Goal: Transaction & Acquisition: Book appointment/travel/reservation

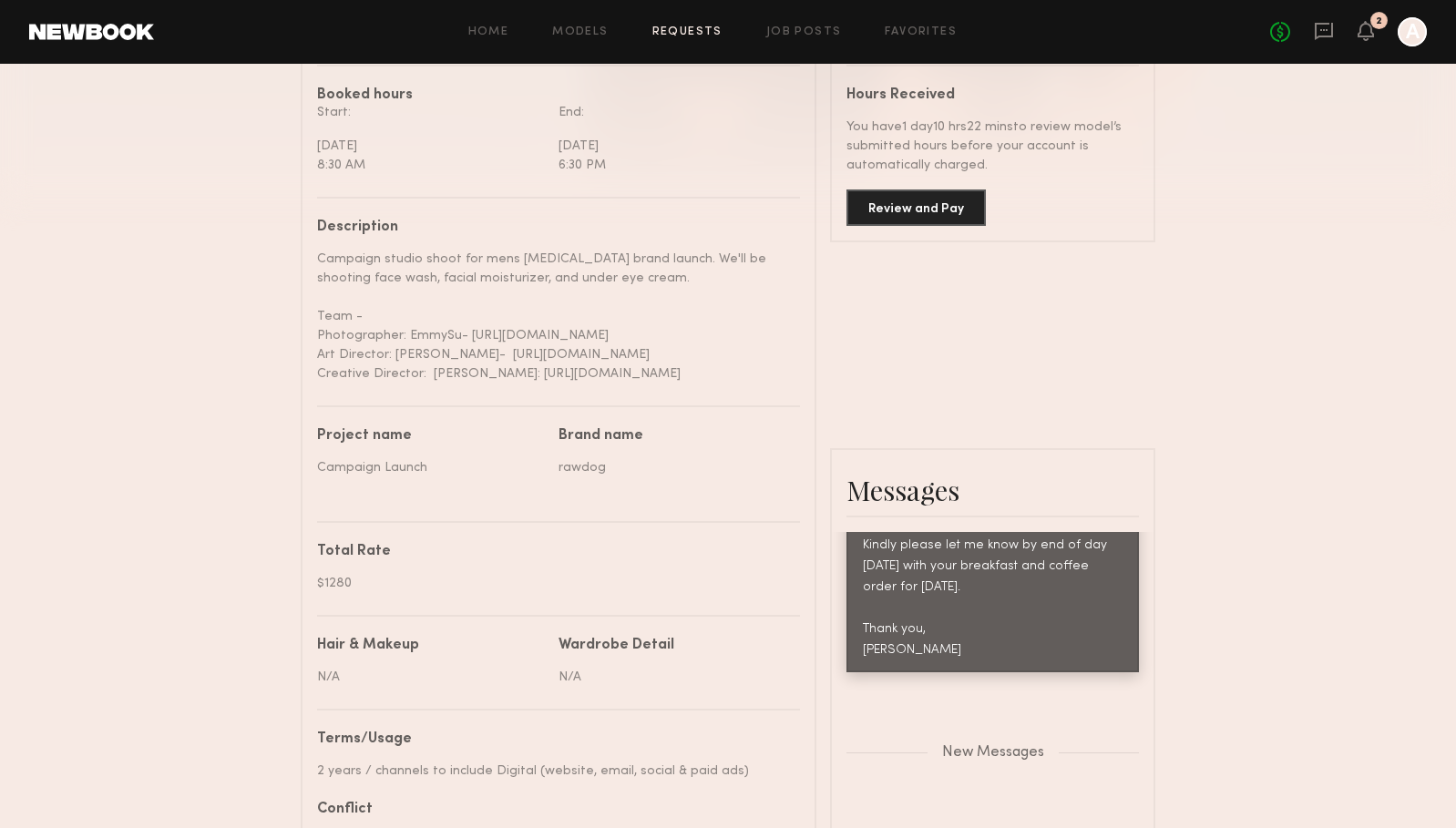
scroll to position [527, 0]
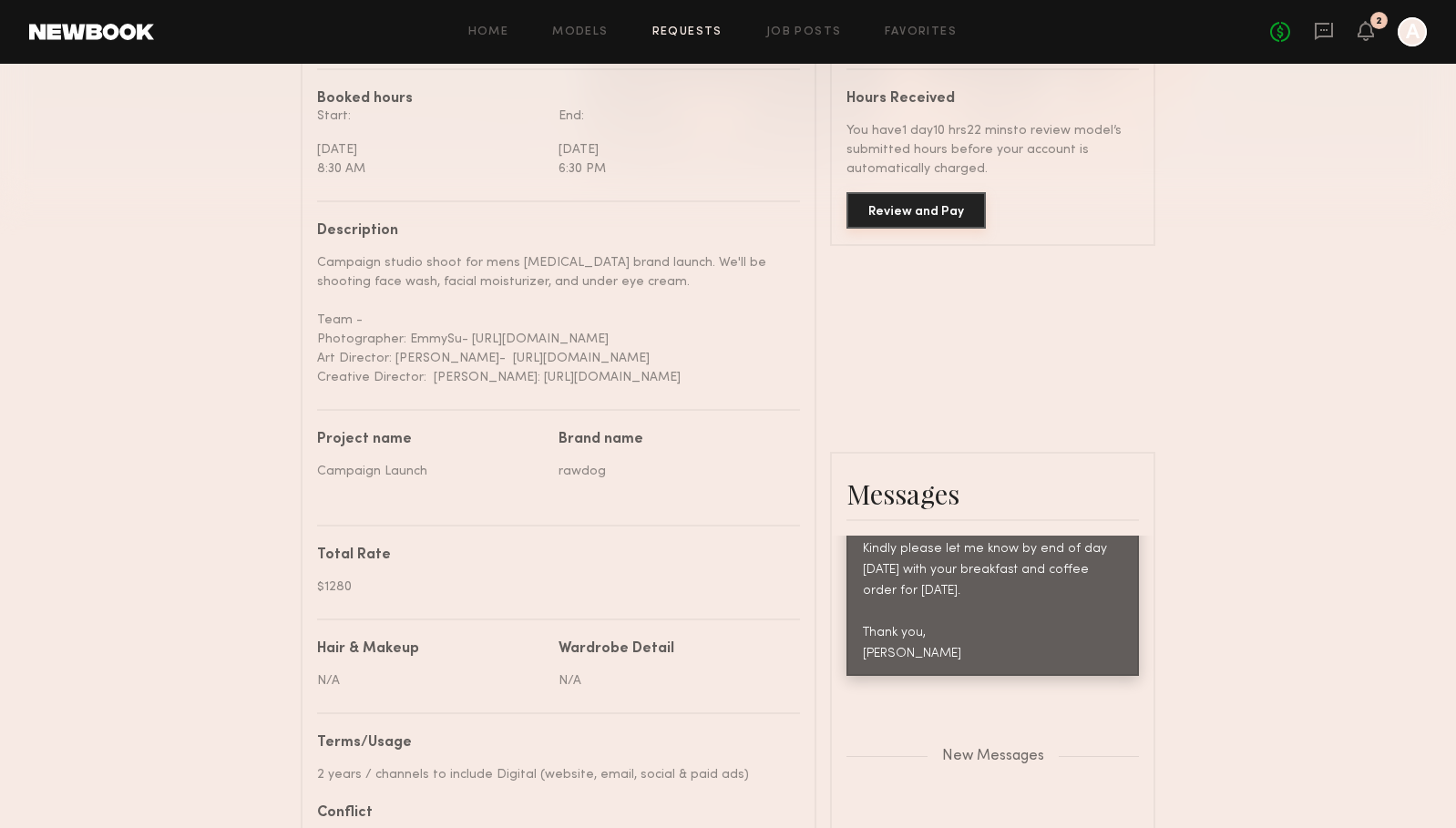
click at [934, 207] on button "Review and Pay" at bounding box center [915, 210] width 139 height 36
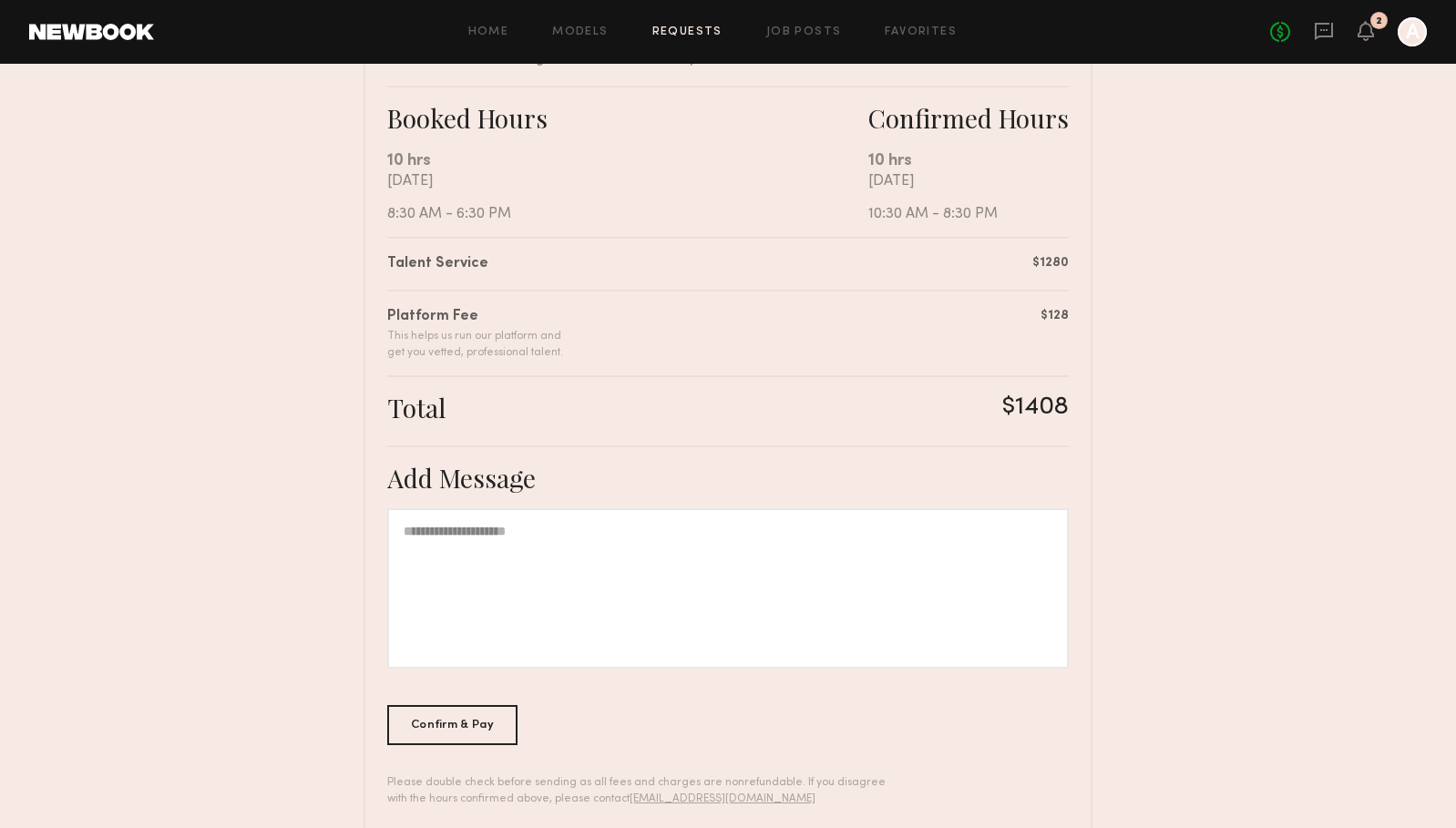
scroll to position [336, 0]
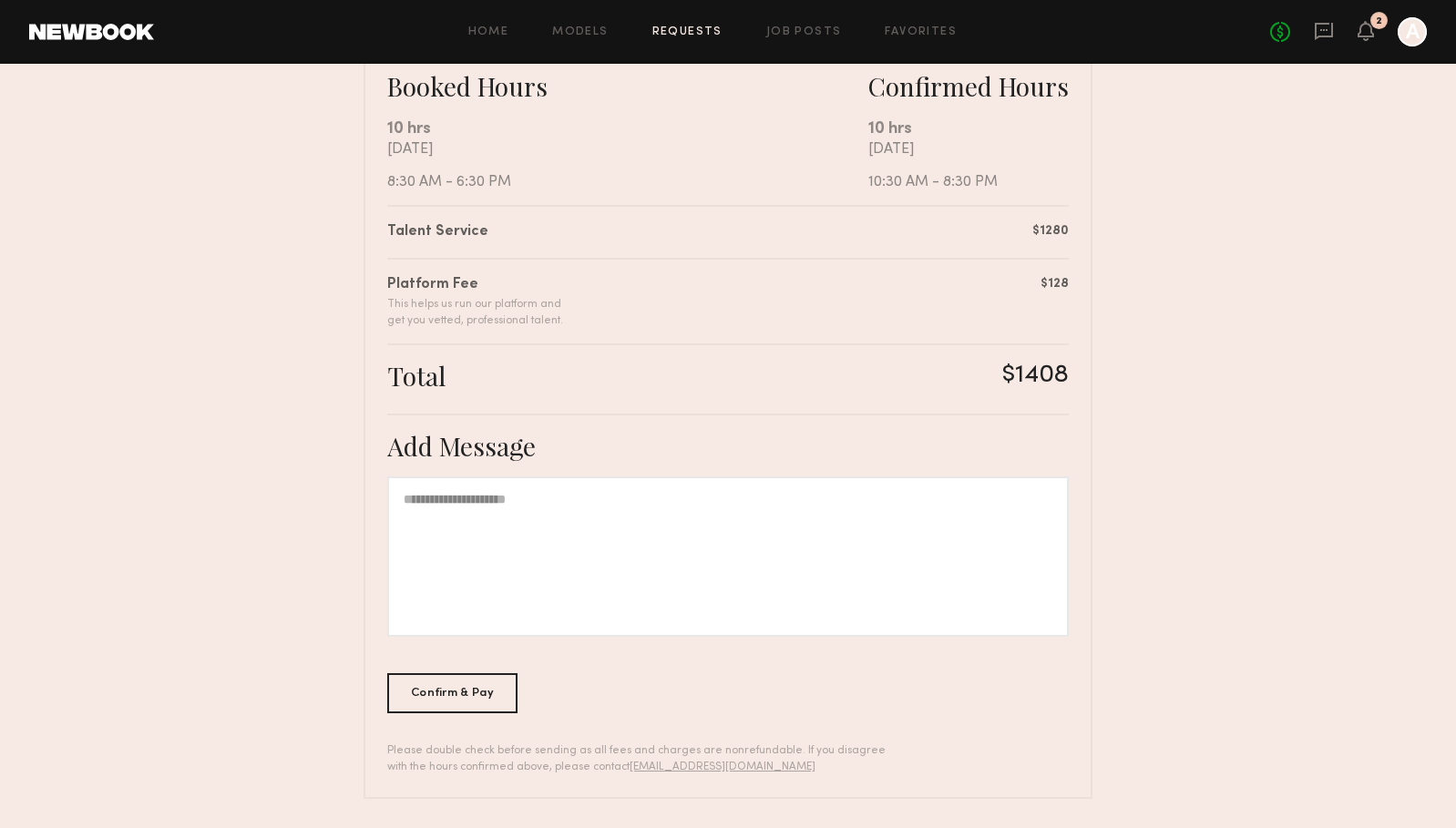
click at [525, 530] on div at bounding box center [728, 556] width 681 height 160
click at [471, 690] on div "Confirm & Pay" at bounding box center [452, 691] width 130 height 40
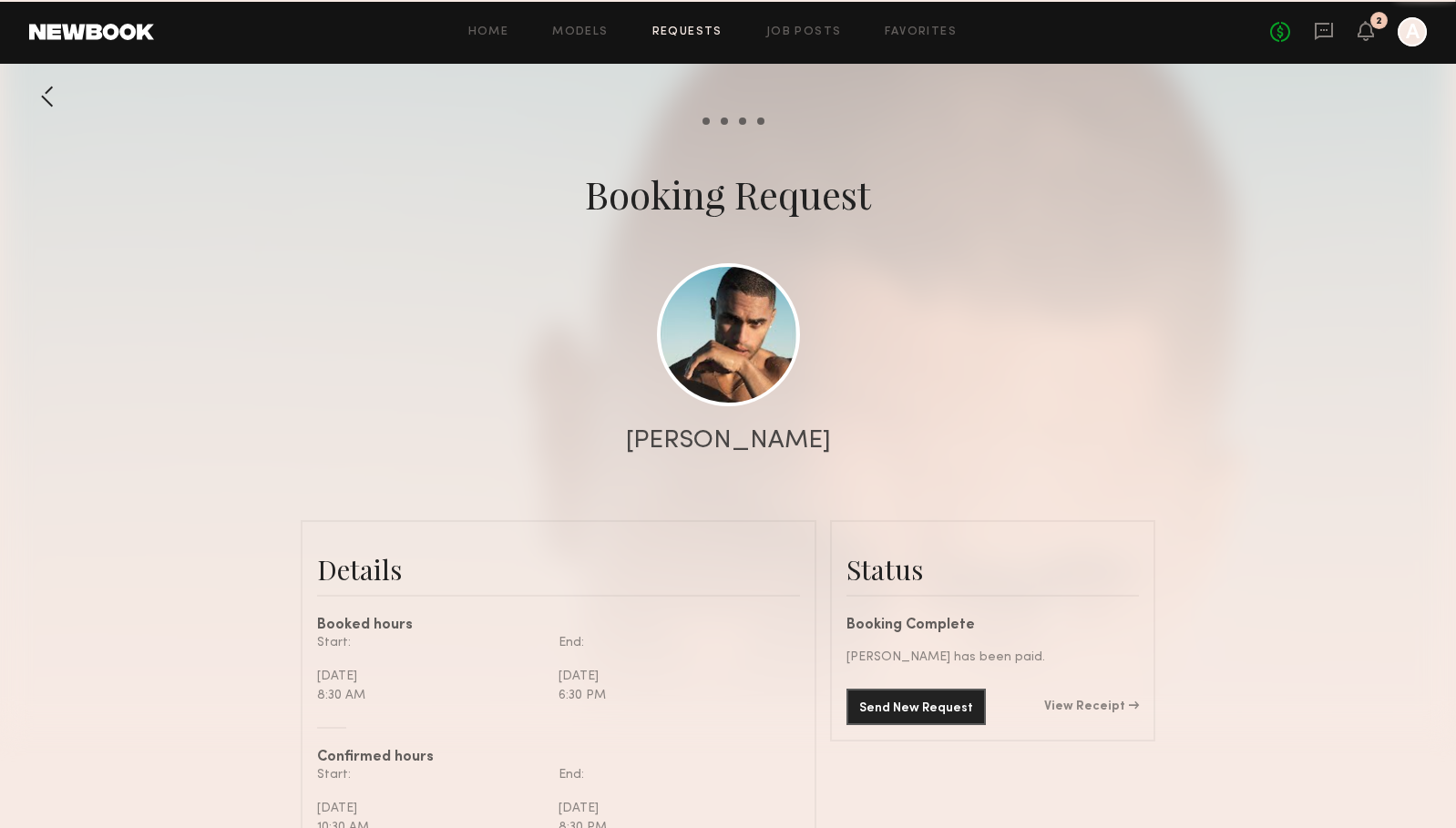
scroll to position [1892, 0]
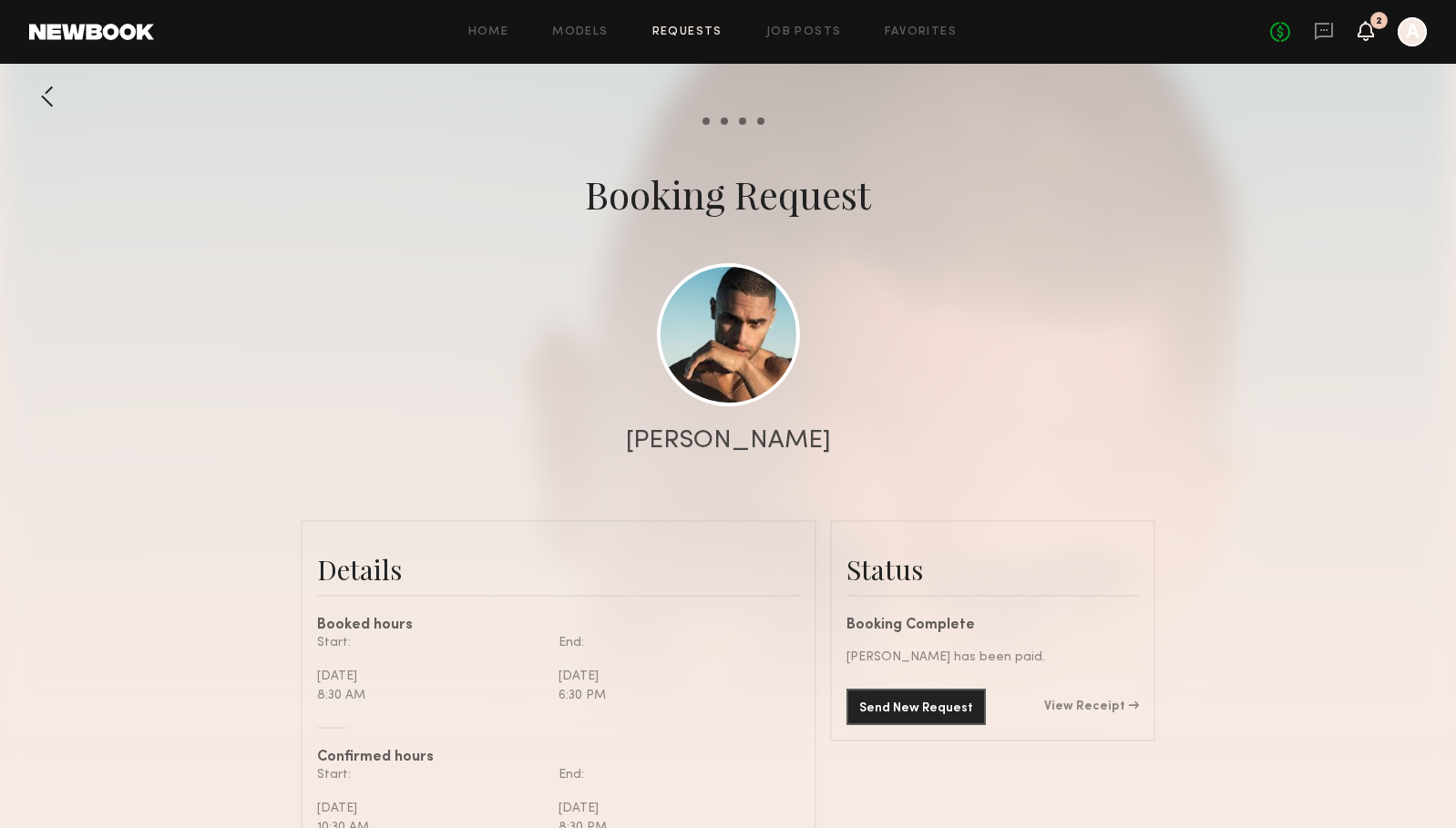
click at [1364, 34] on icon at bounding box center [1365, 30] width 15 height 13
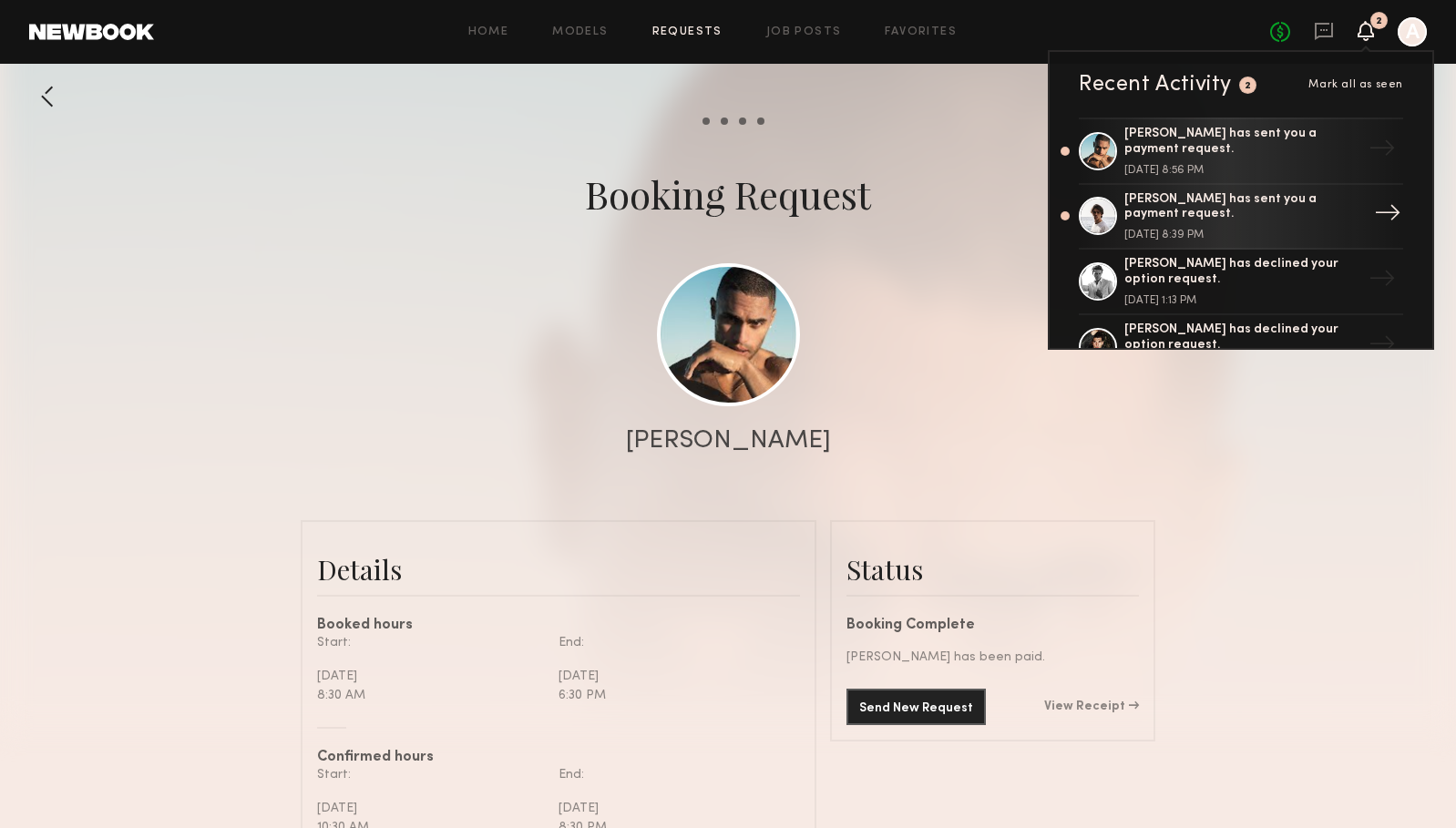
click at [1237, 211] on div "[PERSON_NAME] has sent you a payment request." at bounding box center [1242, 207] width 237 height 31
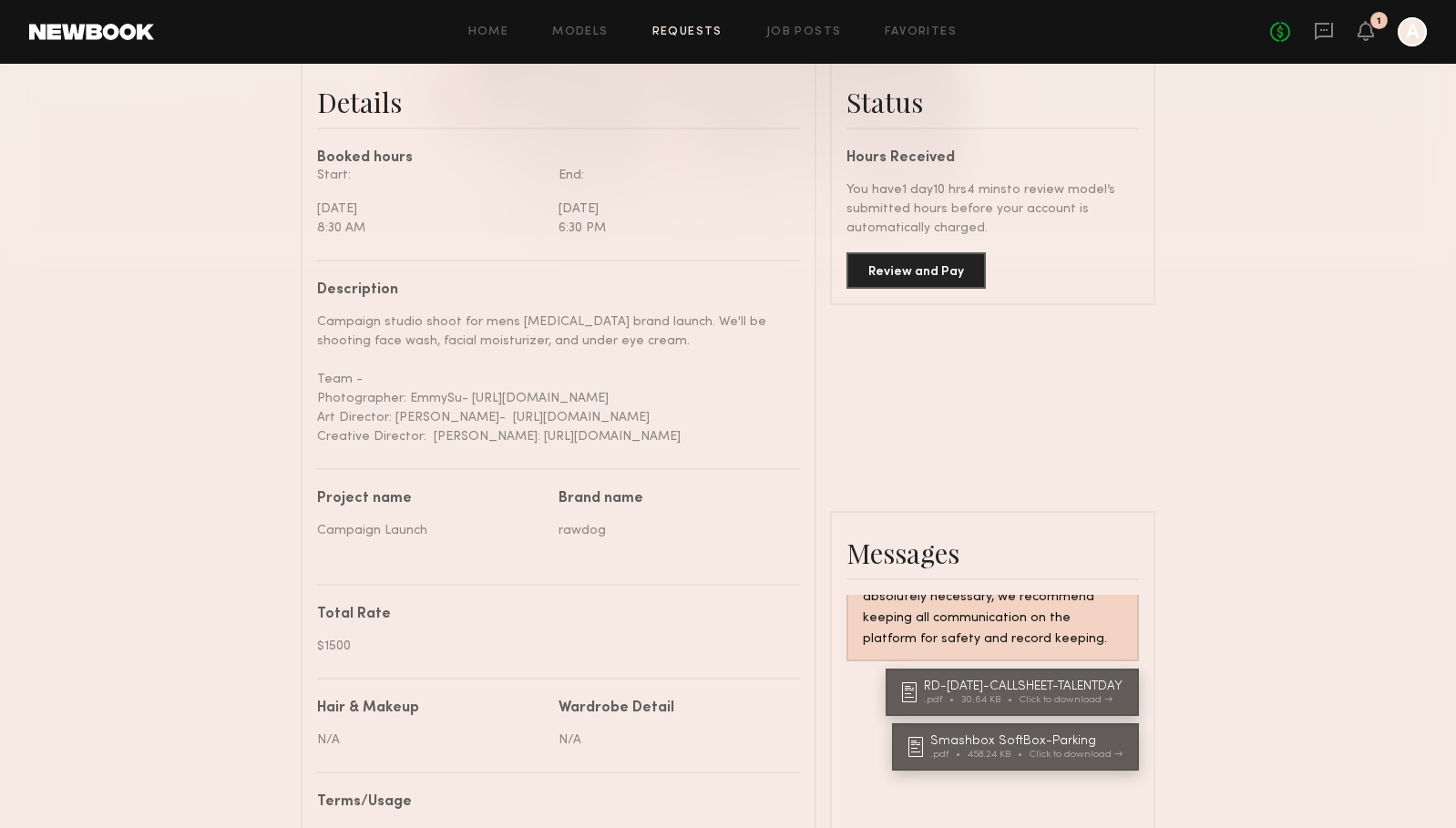
scroll to position [493, 0]
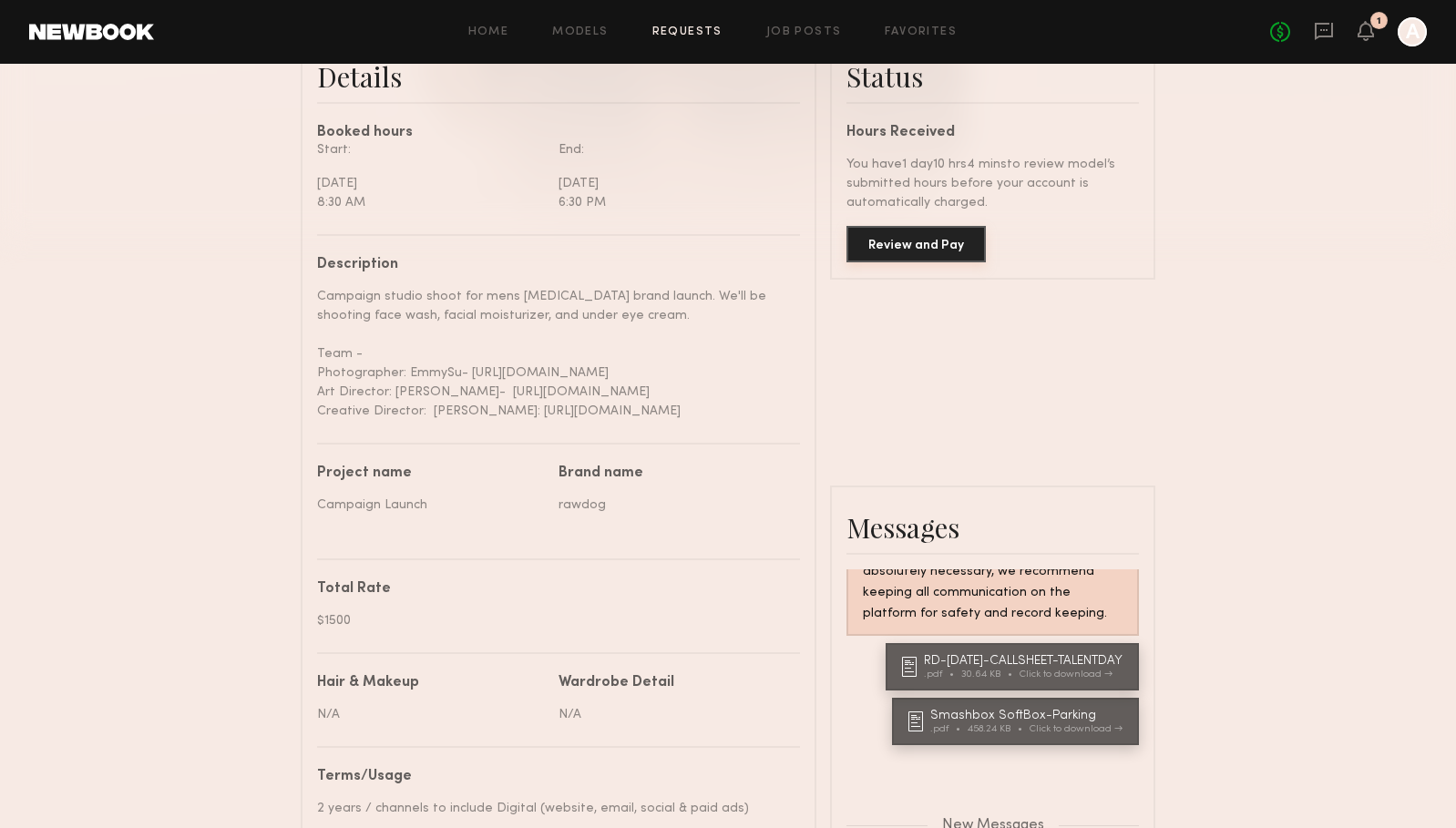
click at [951, 241] on button "Review and Pay" at bounding box center [915, 243] width 139 height 36
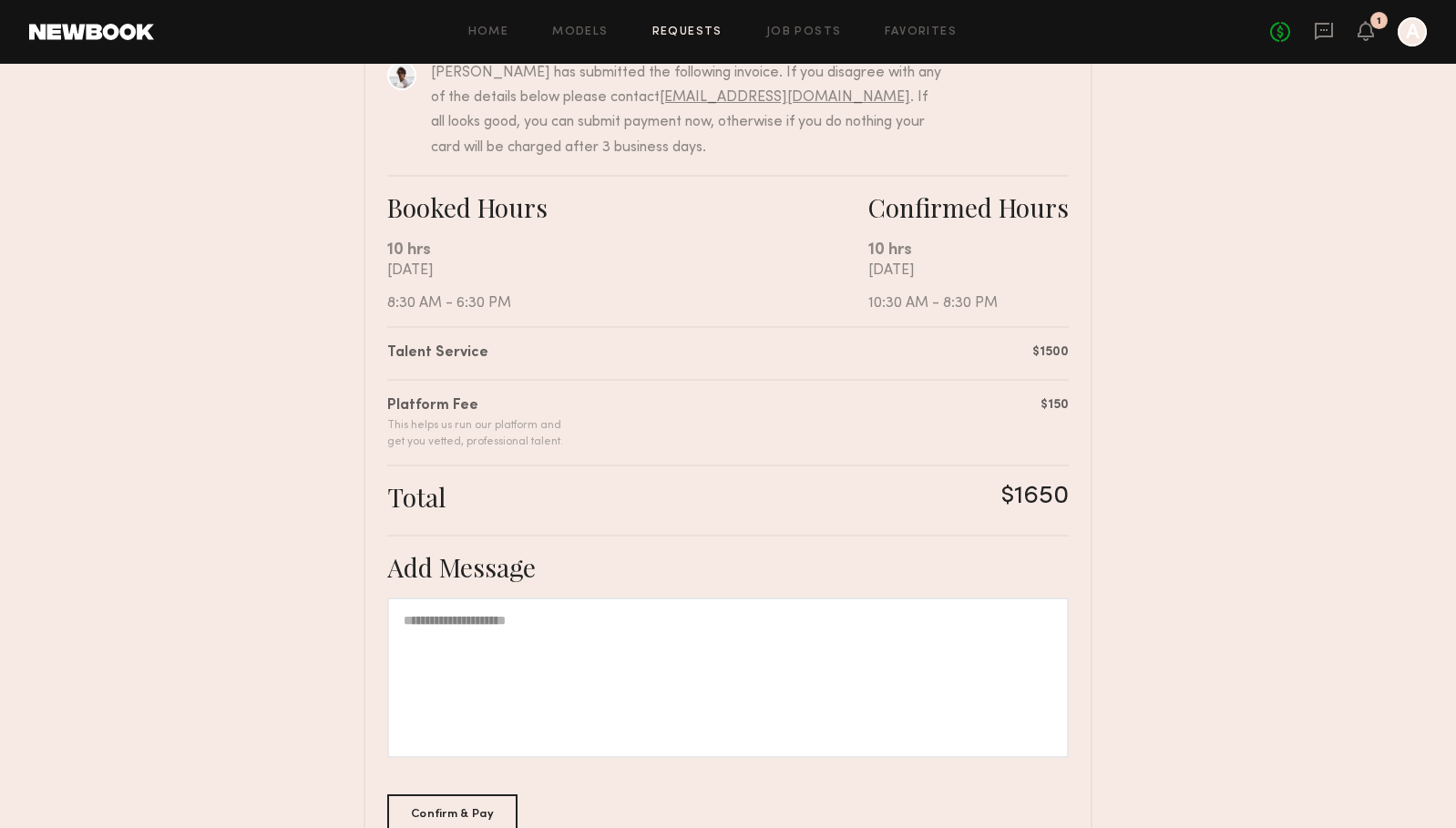
scroll to position [276, 0]
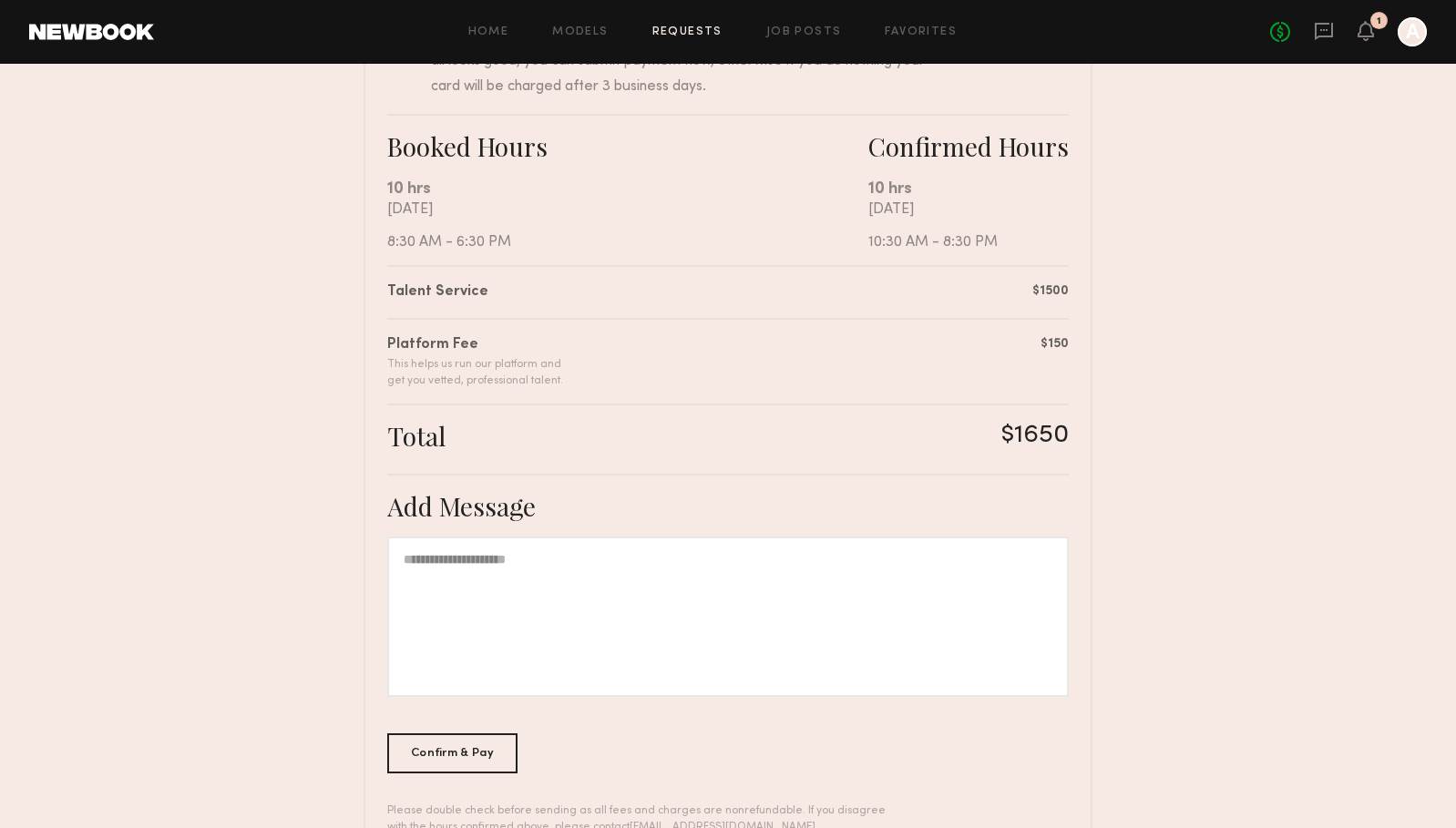
click at [655, 588] on div at bounding box center [728, 616] width 681 height 160
click at [472, 754] on div "Confirm & Pay" at bounding box center [452, 752] width 130 height 40
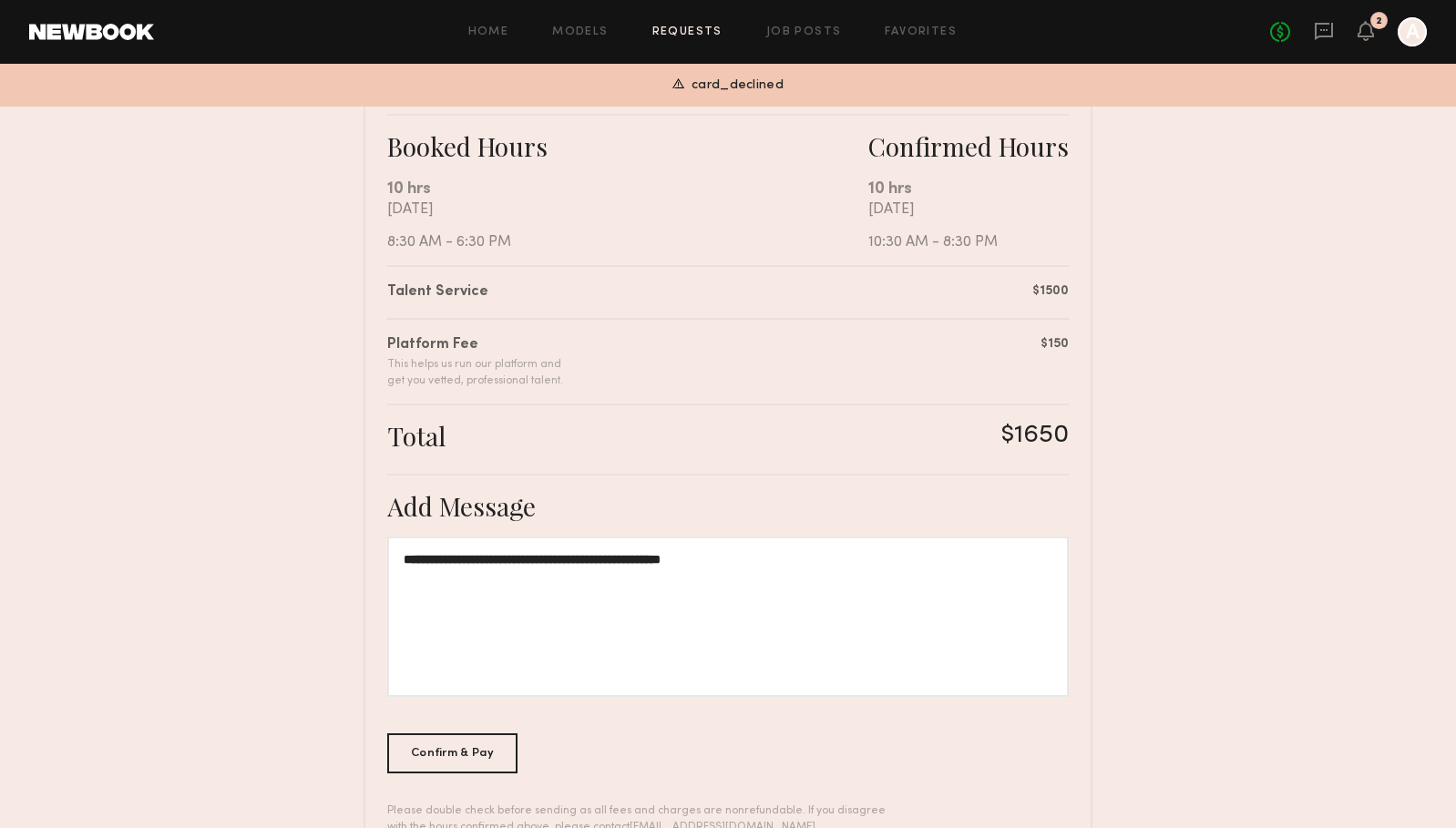
click at [741, 80] on span "card_declined" at bounding box center [737, 86] width 92 height 21
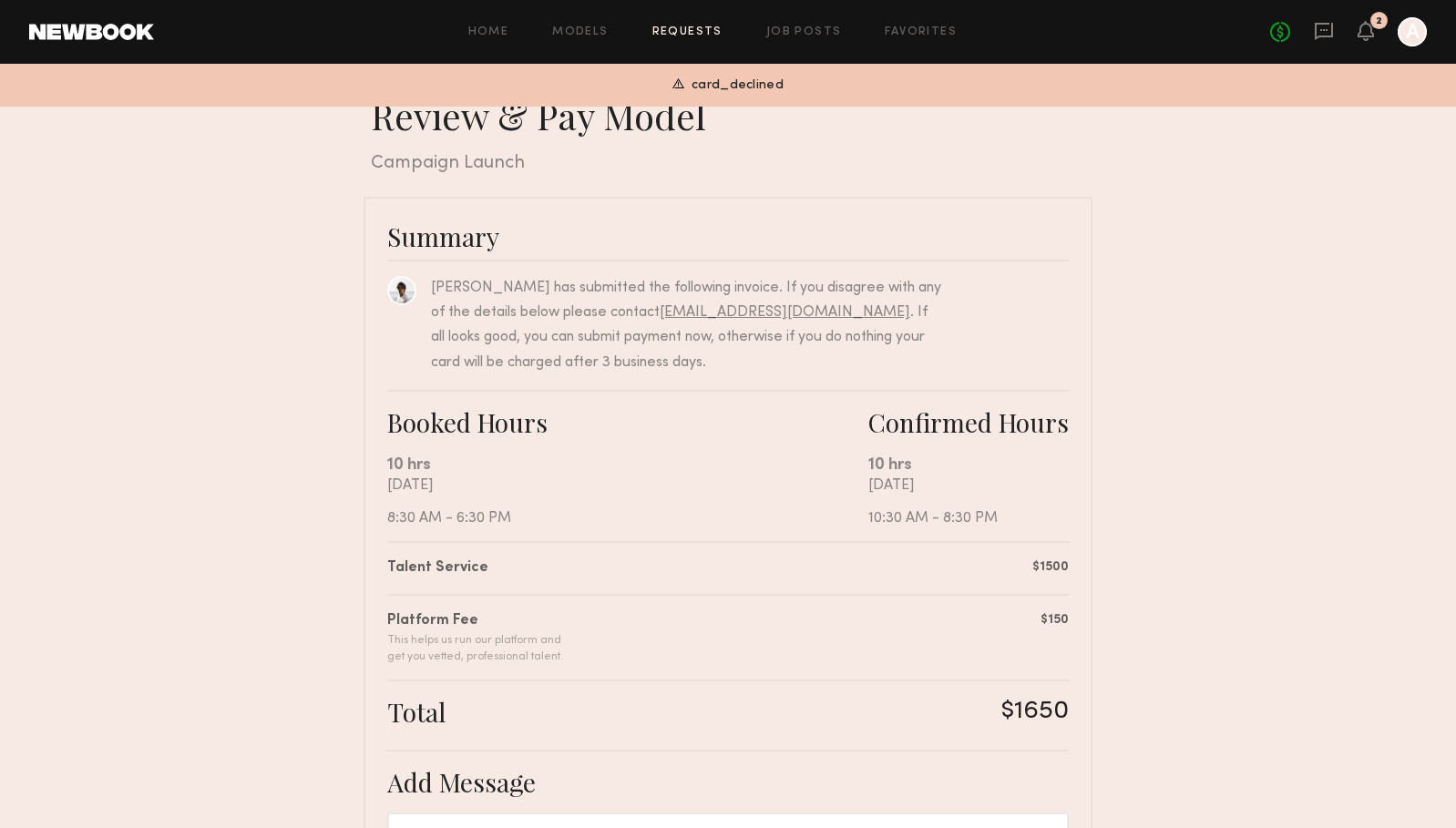
scroll to position [336, 0]
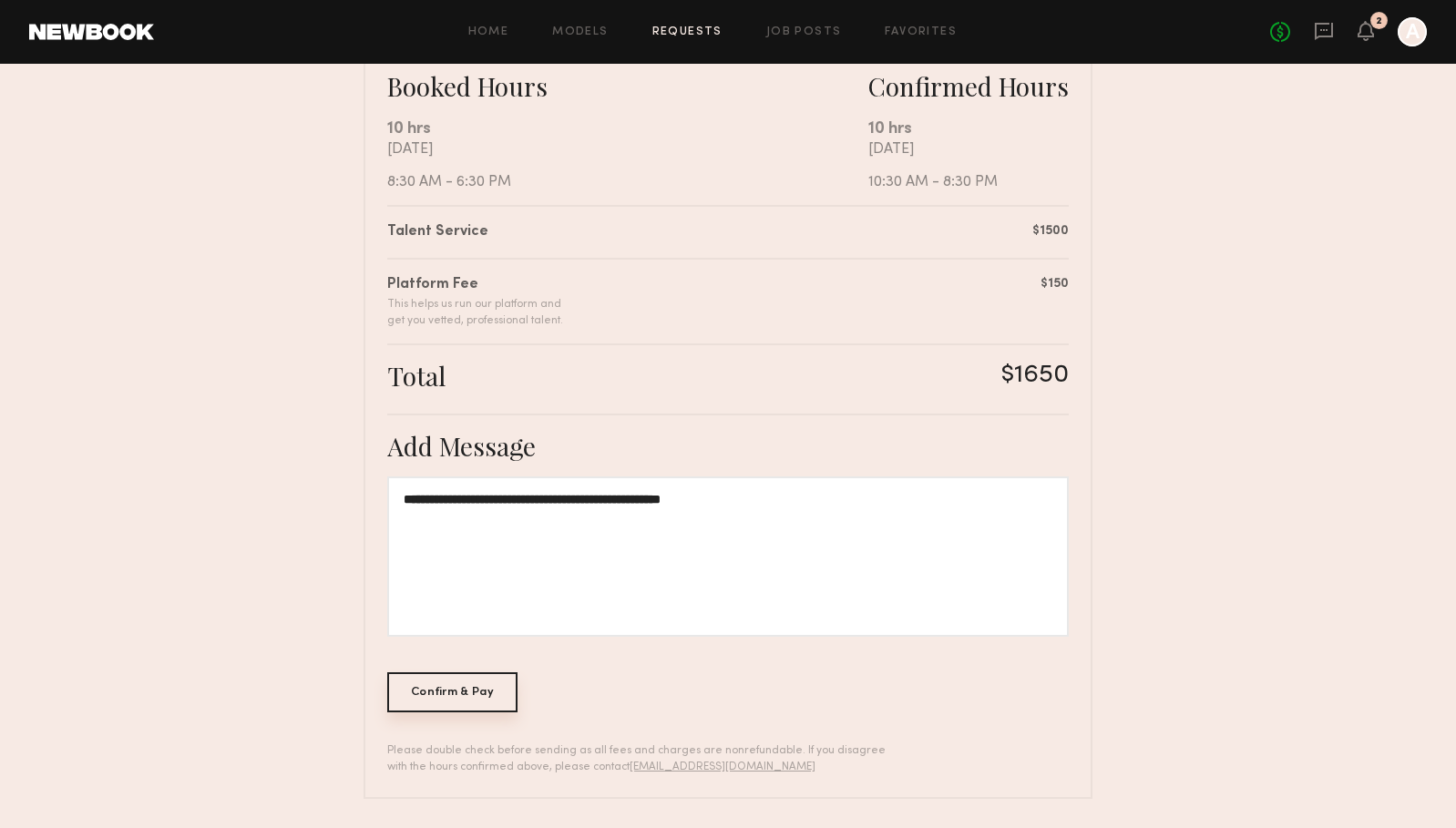
click at [463, 695] on div "Confirm & Pay" at bounding box center [452, 691] width 130 height 40
click at [477, 689] on div "Confirm & Pay" at bounding box center [452, 691] width 130 height 40
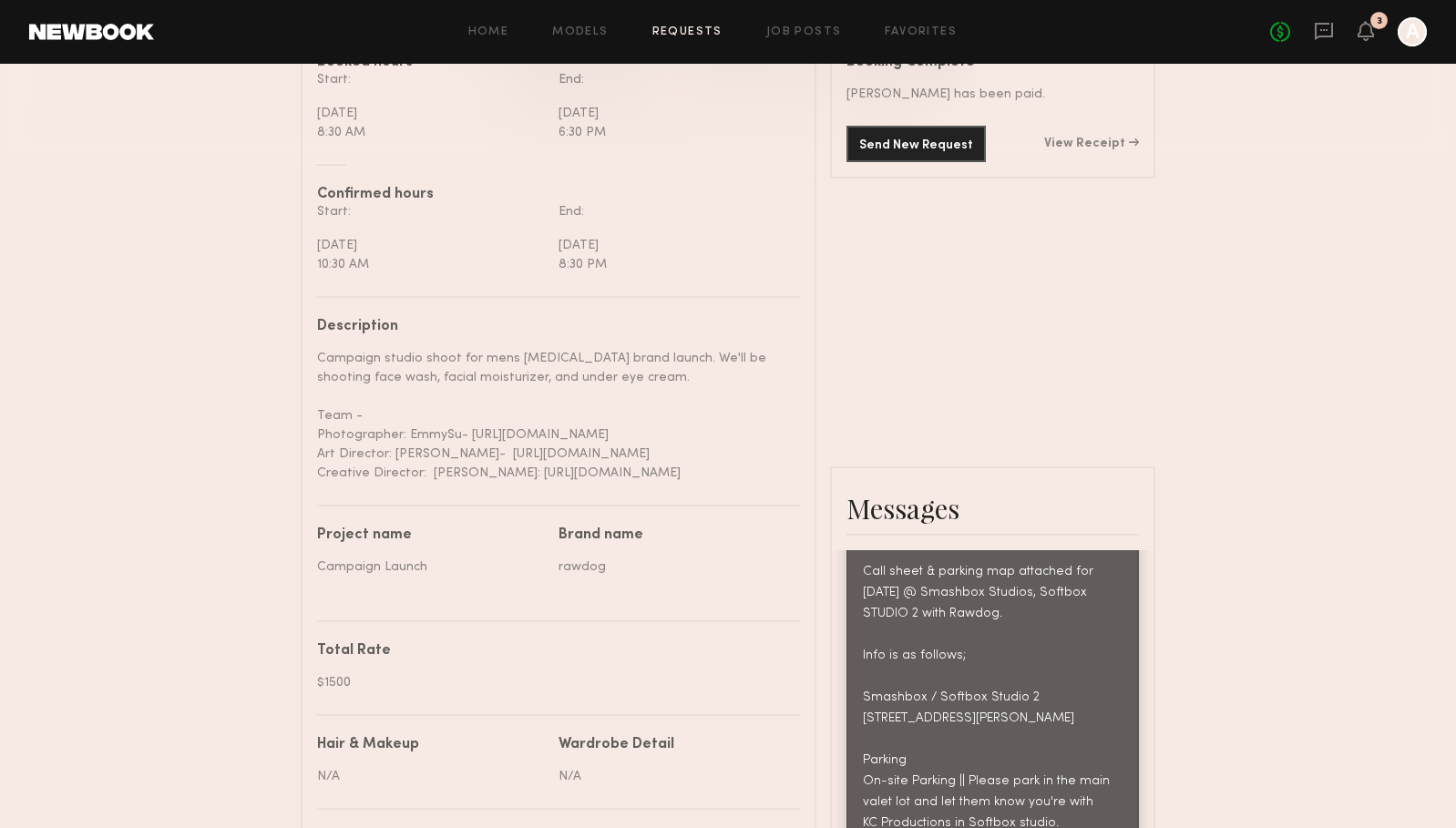
scroll to position [495, 0]
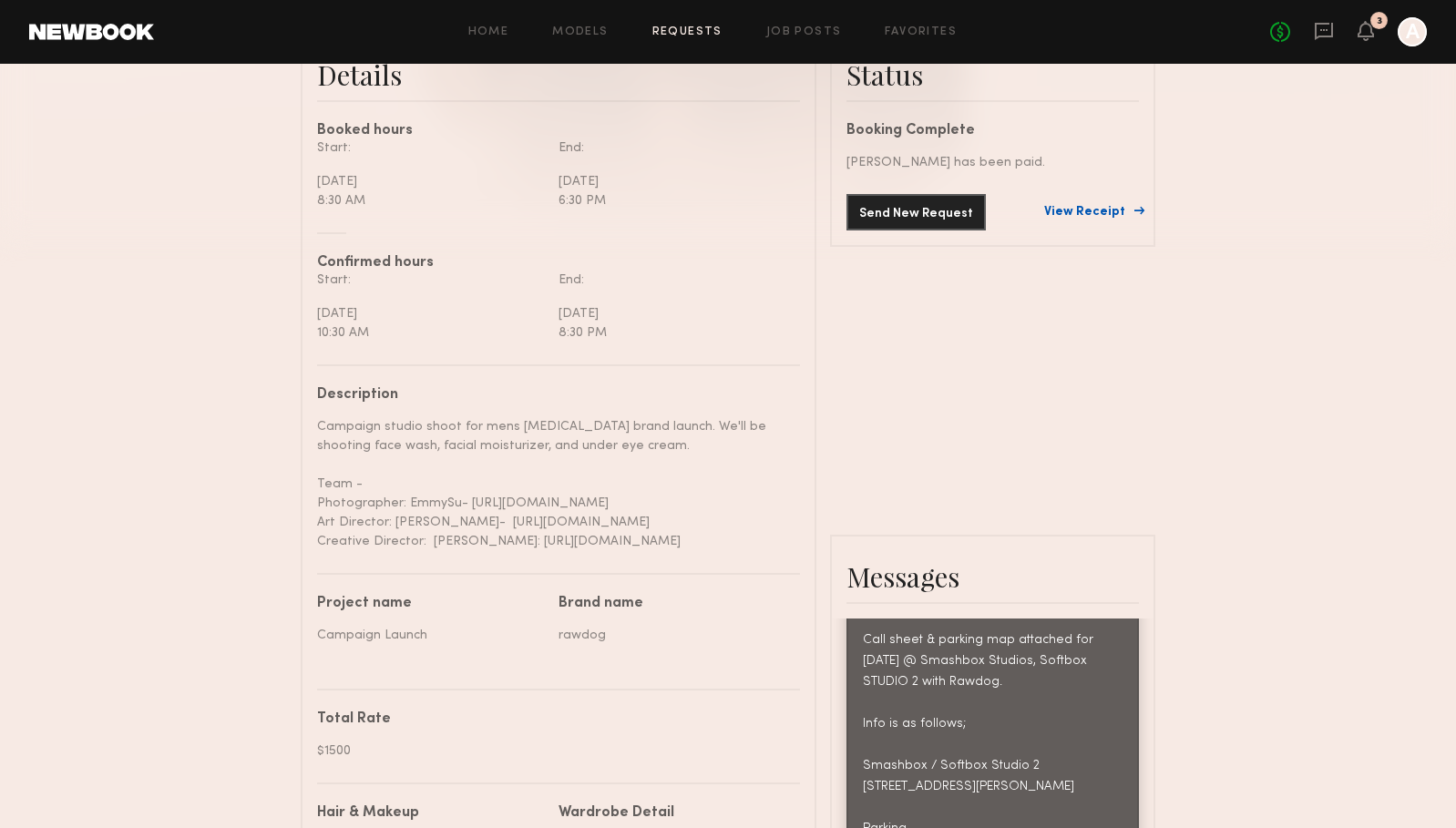
click at [1087, 211] on link "View Receipt" at bounding box center [1091, 212] width 95 height 13
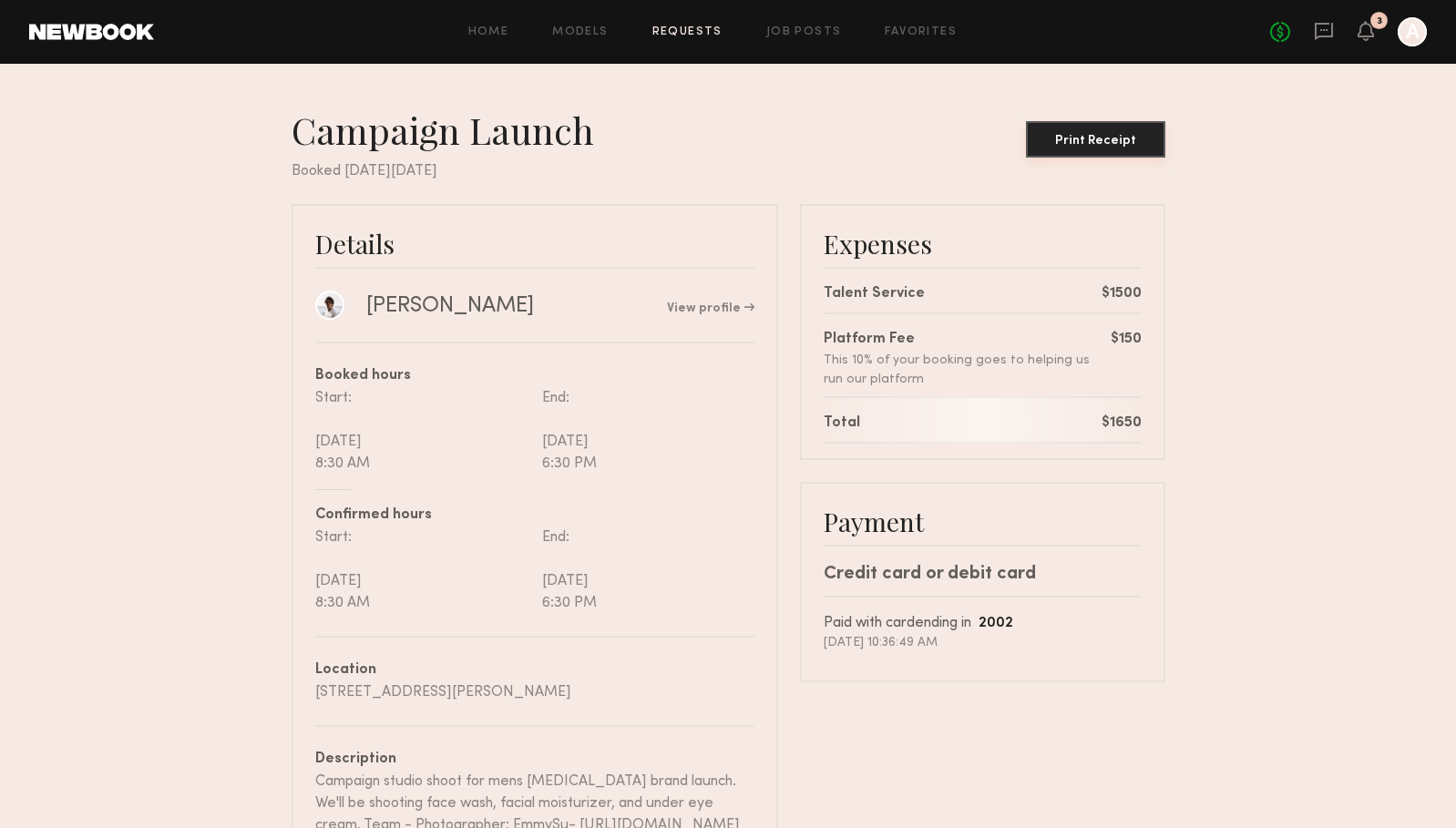
click at [1100, 142] on div "Print Receipt" at bounding box center [1095, 141] width 124 height 13
click at [1367, 27] on icon at bounding box center [1365, 30] width 15 height 13
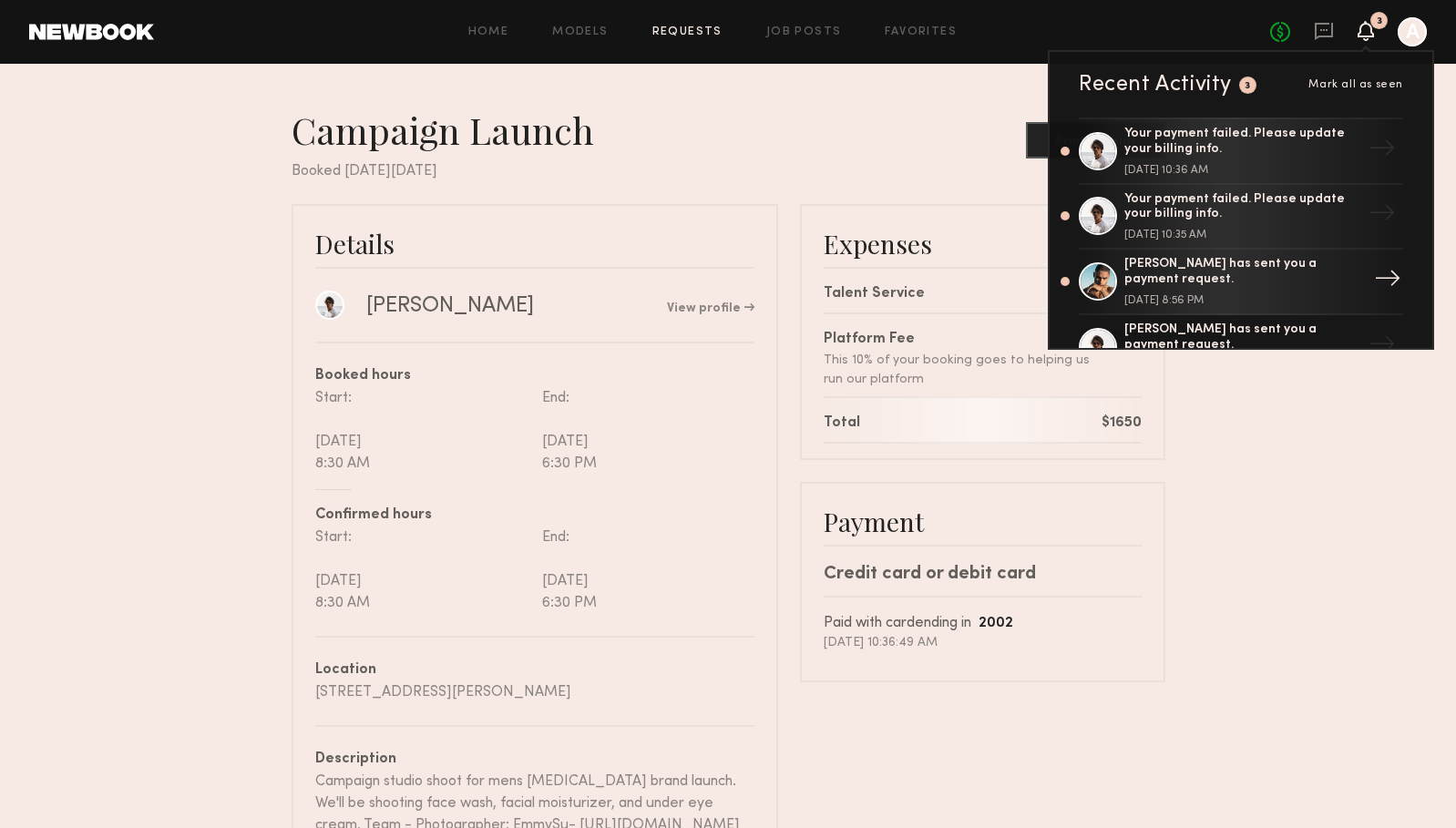
click at [1261, 272] on div "[PERSON_NAME] has sent you a payment request." at bounding box center [1242, 272] width 237 height 31
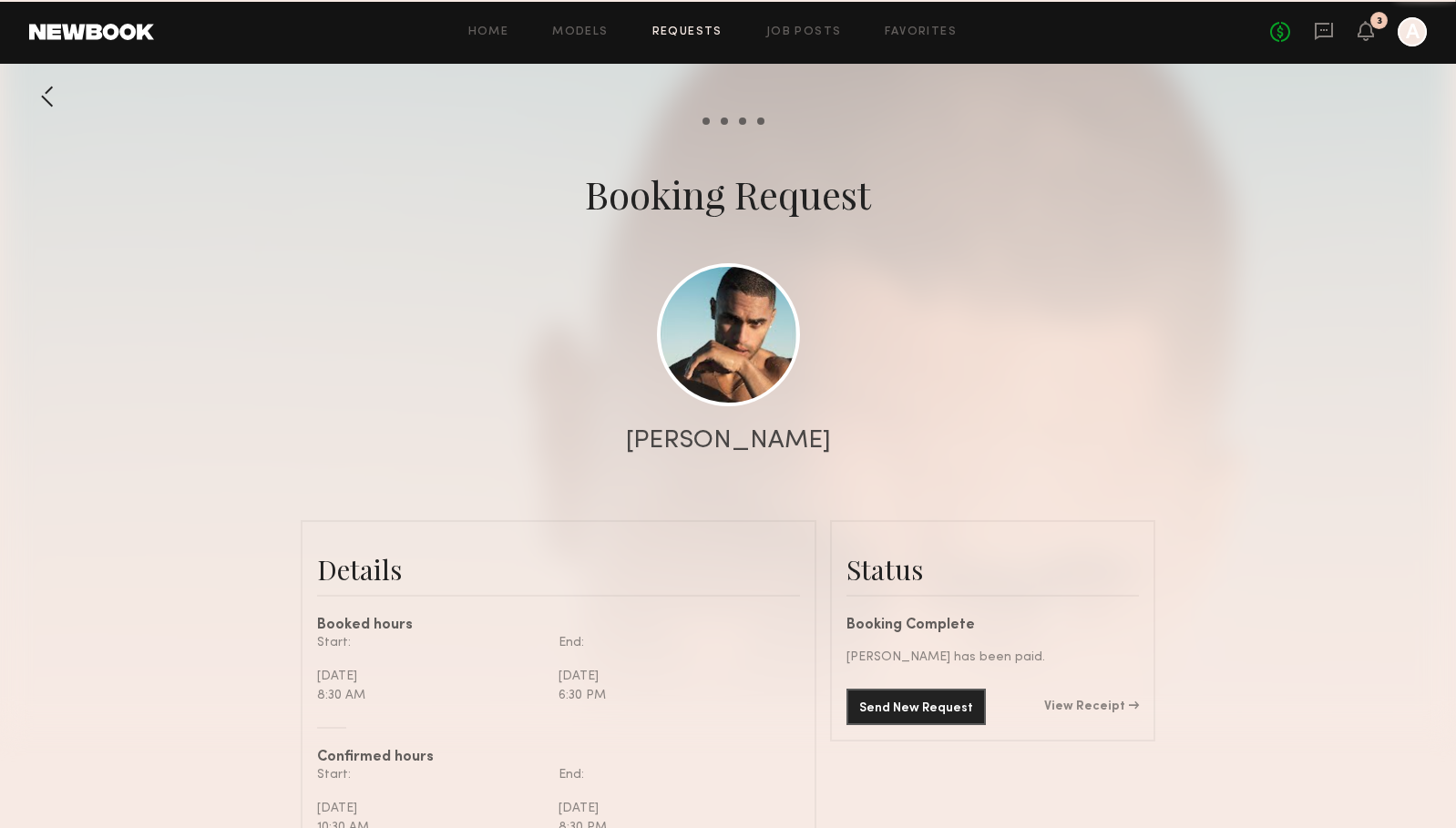
scroll to position [1892, 0]
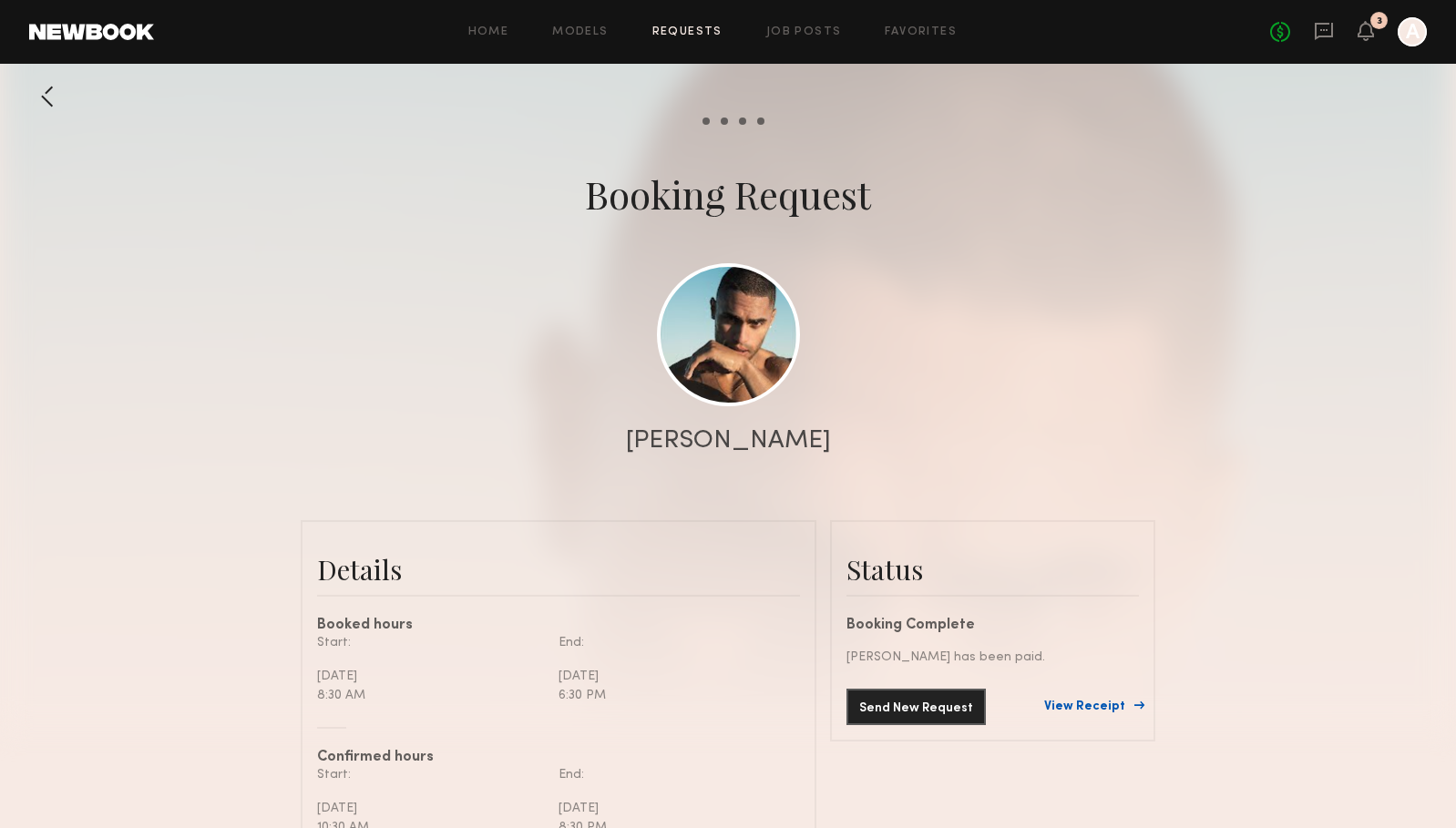
click at [1085, 708] on link "View Receipt" at bounding box center [1091, 707] width 95 height 13
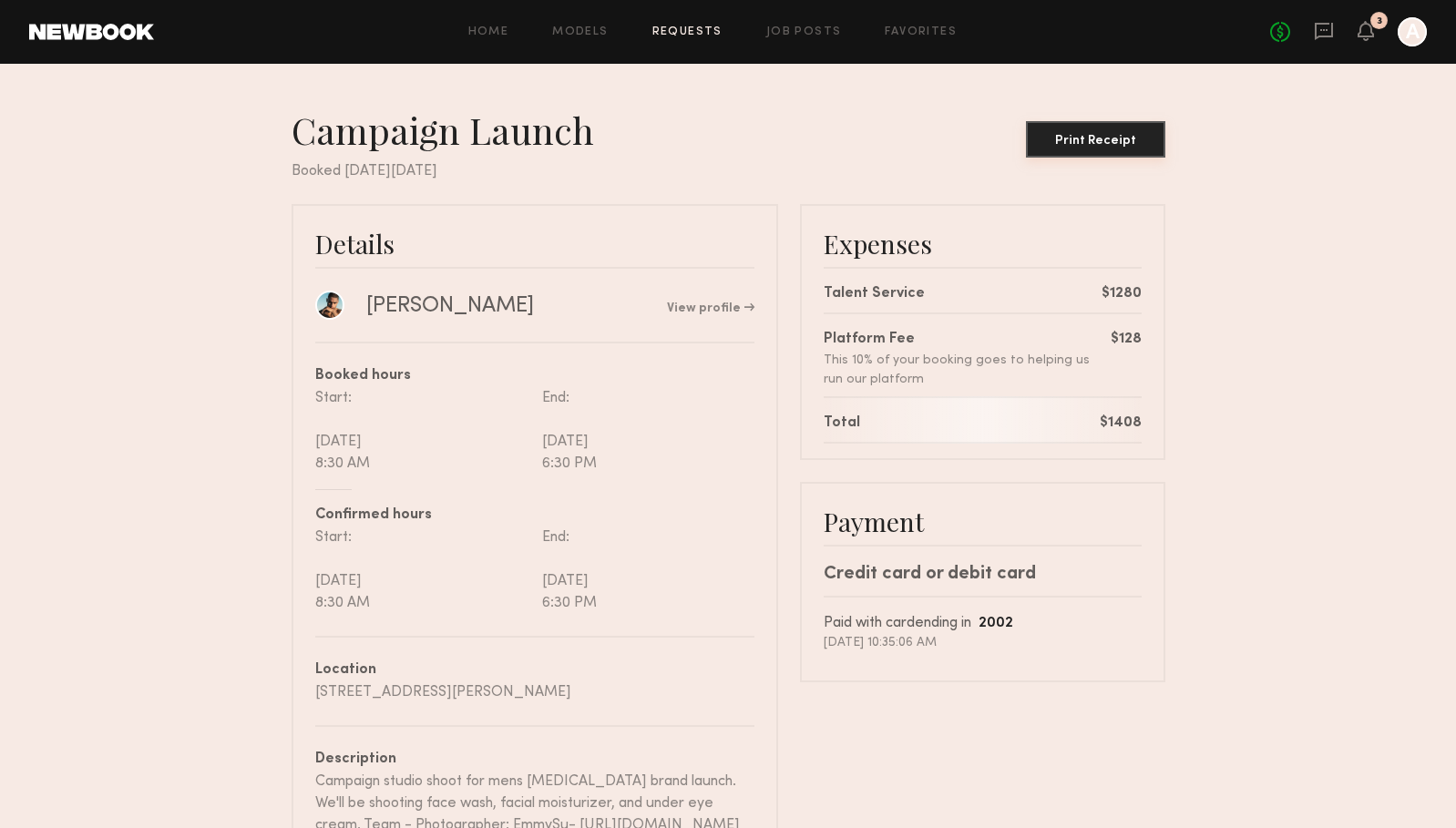
click at [1088, 141] on div "Print Receipt" at bounding box center [1095, 141] width 124 height 13
